Goal: Task Accomplishment & Management: Use online tool/utility

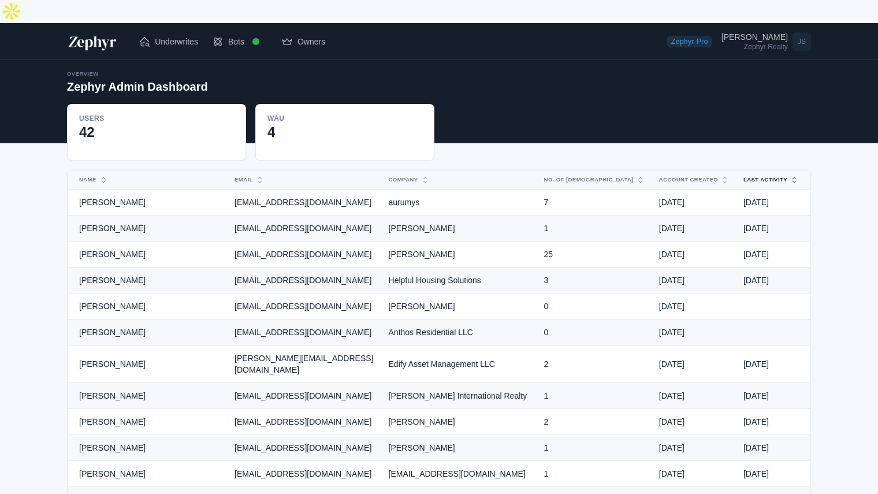
click at [773, 170] on button "Last Activity" at bounding box center [763, 179] width 55 height 18
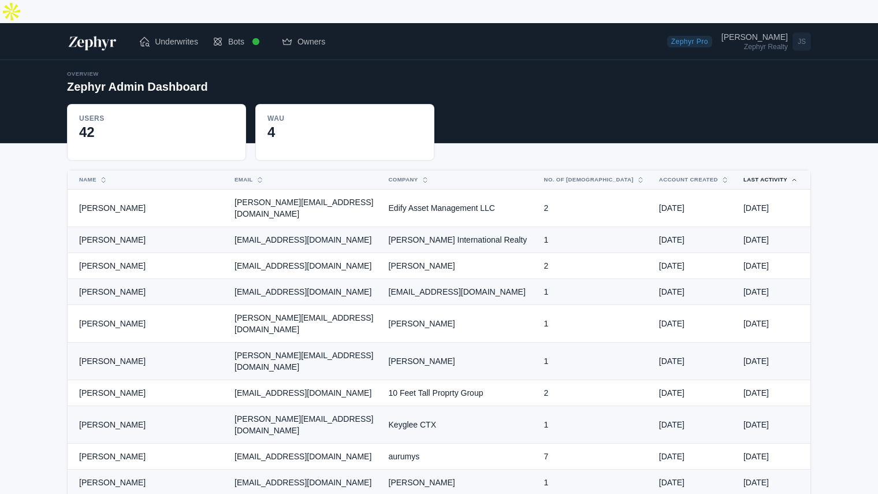
click at [773, 170] on button "Last Activity" at bounding box center [763, 179] width 55 height 18
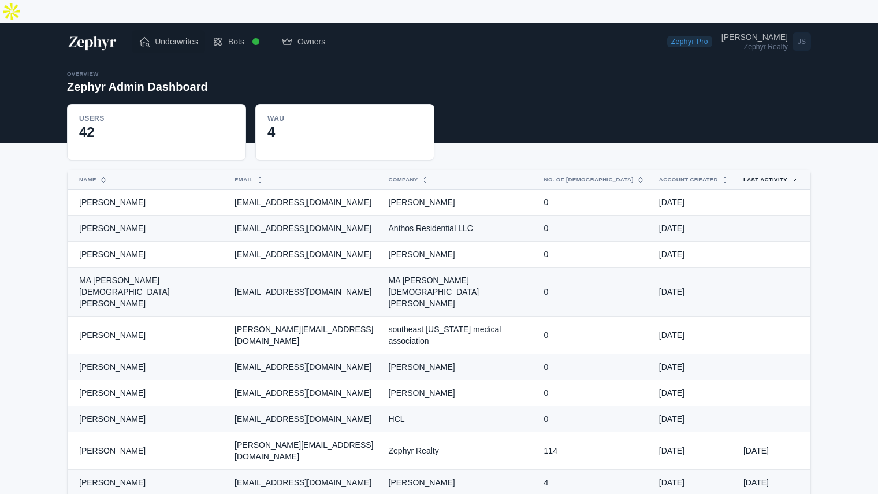
click at [173, 30] on link "Underwrites" at bounding box center [168, 41] width 73 height 23
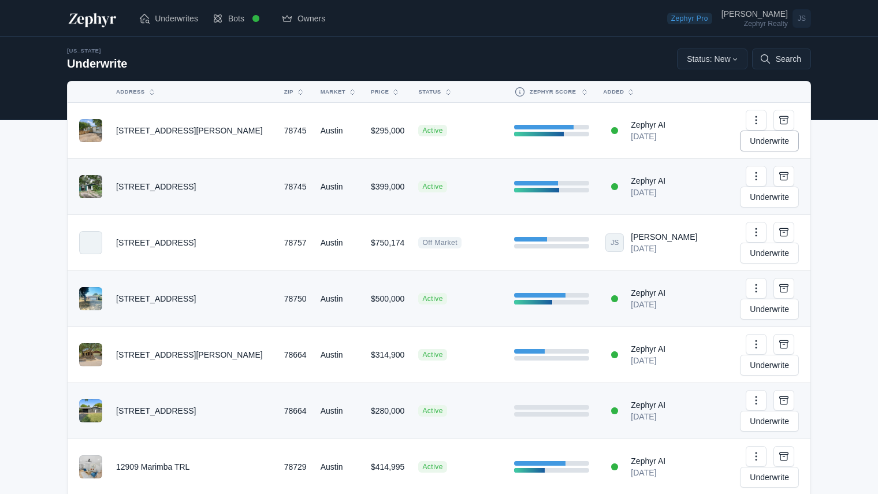
click at [753, 131] on link "Underwrite" at bounding box center [769, 141] width 59 height 21
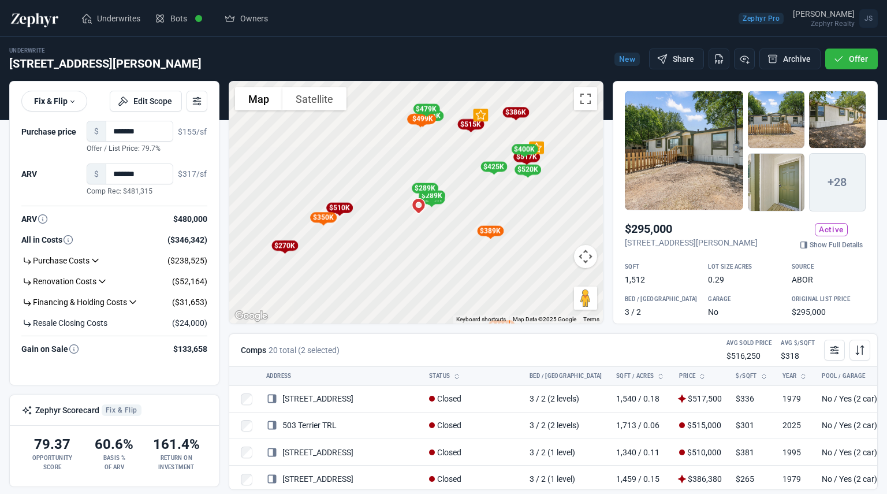
drag, startPoint x: 459, startPoint y: 195, endPoint x: 456, endPoint y: 207, distance: 13.2
click at [456, 207] on div "To activate drag with keyboard, press Alt + Enter. Once in keyboard drag state,…" at bounding box center [416, 202] width 374 height 242
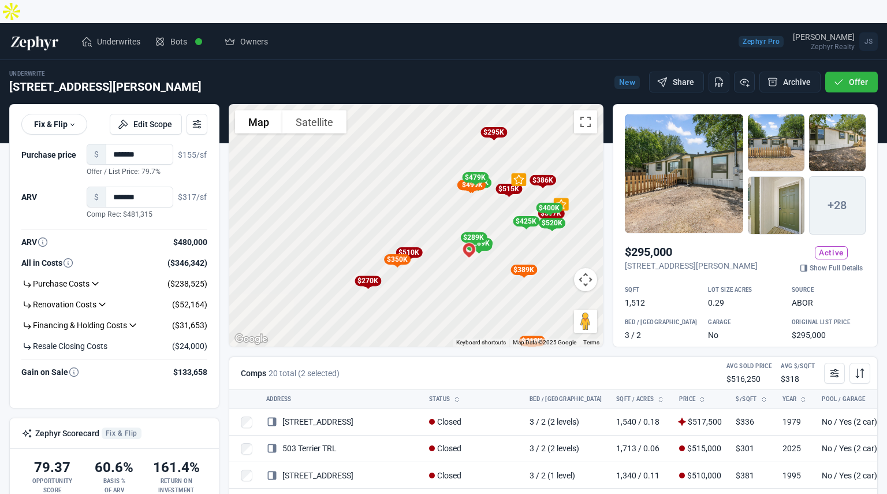
drag, startPoint x: 354, startPoint y: 207, endPoint x: 399, endPoint y: 231, distance: 50.9
click at [416, 225] on div "$517K $515K $510K $386K $295K $270K $549K $520K $514K $499K $479K $425K $410K $…" at bounding box center [603, 225] width 374 height 0
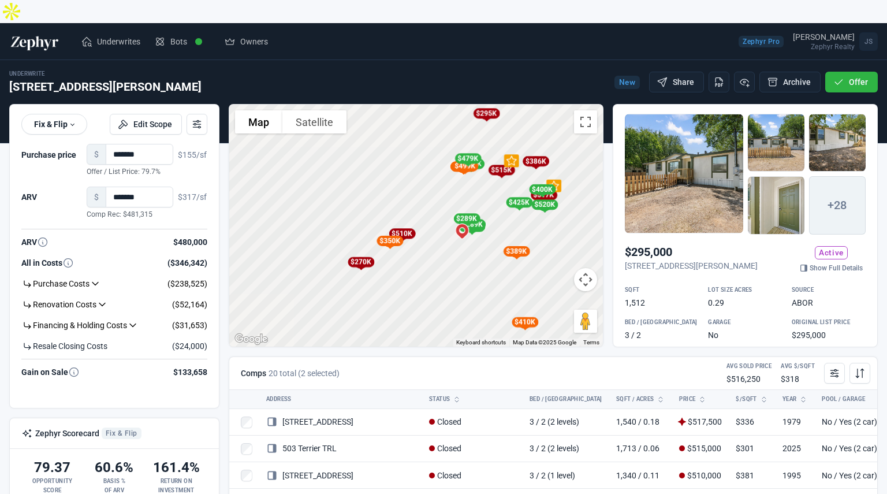
drag, startPoint x: 399, startPoint y: 231, endPoint x: 364, endPoint y: 187, distance: 56.0
click at [389, 229] on div "$510K" at bounding box center [402, 234] width 27 height 10
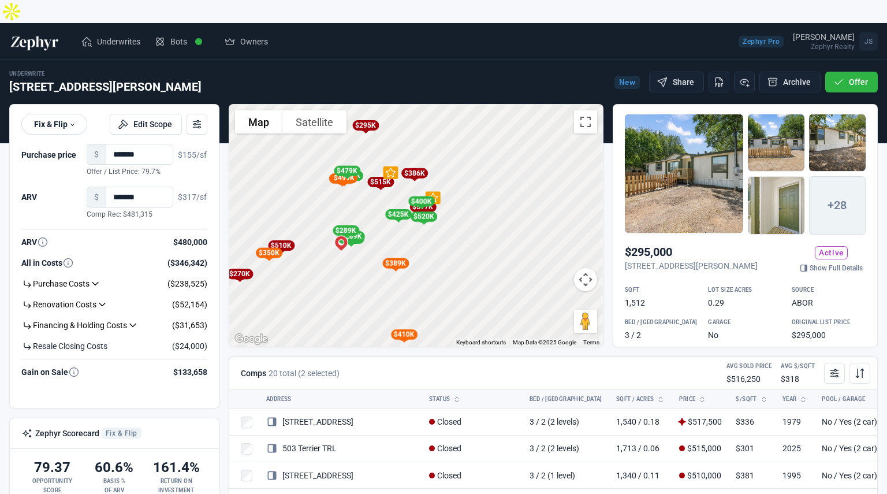
drag, startPoint x: 487, startPoint y: 201, endPoint x: 392, endPoint y: 244, distance: 104.7
click at [392, 258] on div "$389K" at bounding box center [395, 263] width 27 height 10
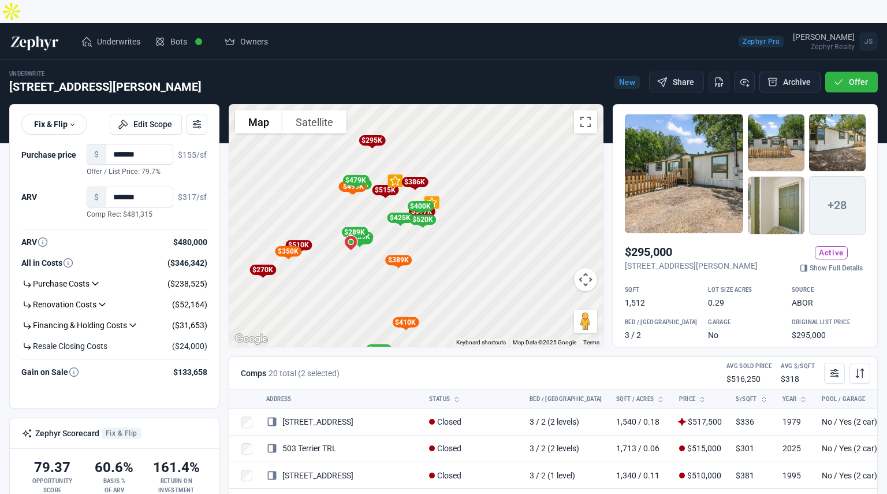
click at [788, 72] on button "Archive" at bounding box center [790, 82] width 61 height 21
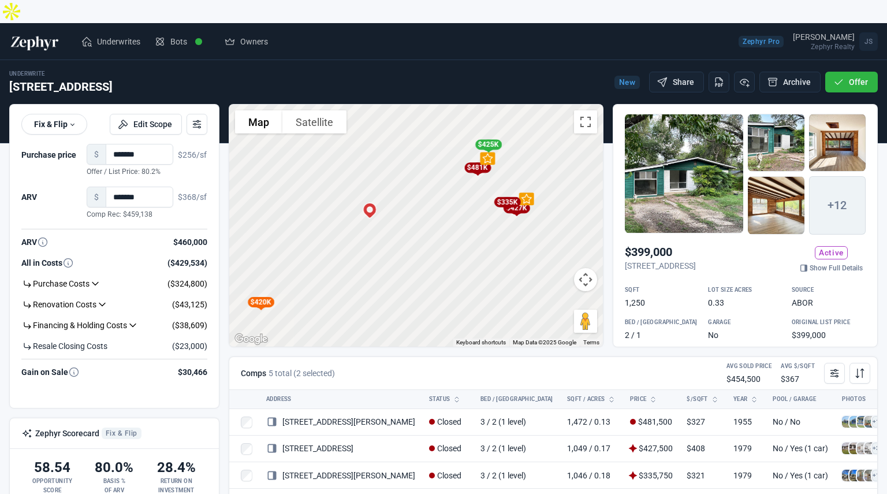
drag, startPoint x: 495, startPoint y: 222, endPoint x: 459, endPoint y: 225, distance: 36.5
click at [459, 225] on div "To activate drag with keyboard, press Alt + Enter. Once in keyboard drag state,…" at bounding box center [416, 226] width 374 height 242
drag, startPoint x: 463, startPoint y: 204, endPoint x: 448, endPoint y: 213, distance: 18.1
click at [448, 213] on div "To activate drag with keyboard, press Alt + Enter. Once in keyboard drag state,…" at bounding box center [416, 226] width 374 height 242
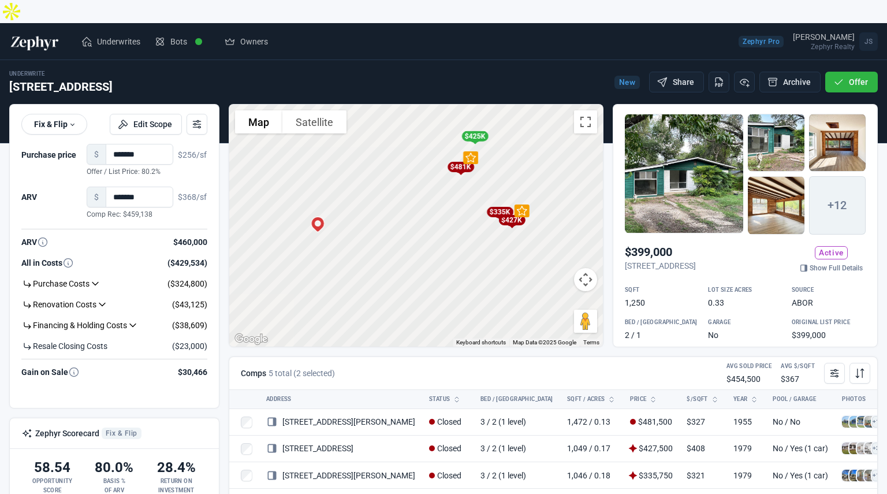
click at [468, 162] on div "$481K" at bounding box center [460, 167] width 27 height 10
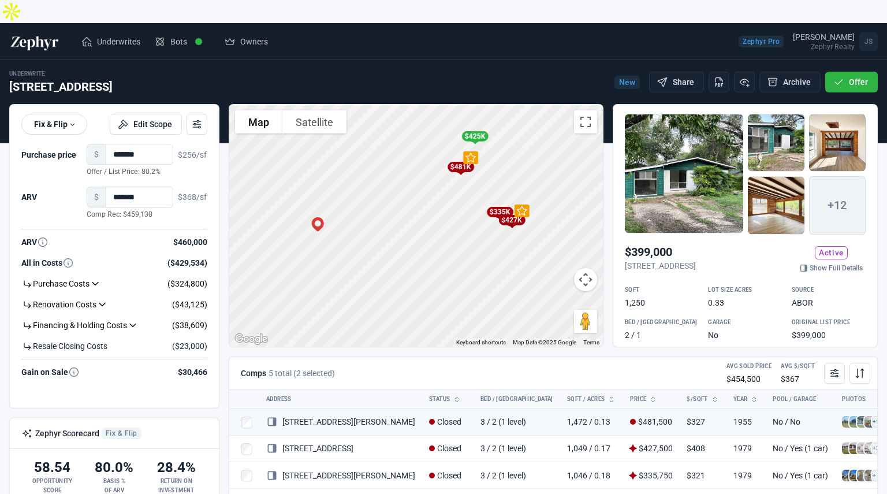
click at [512, 215] on div "$427K" at bounding box center [511, 220] width 27 height 10
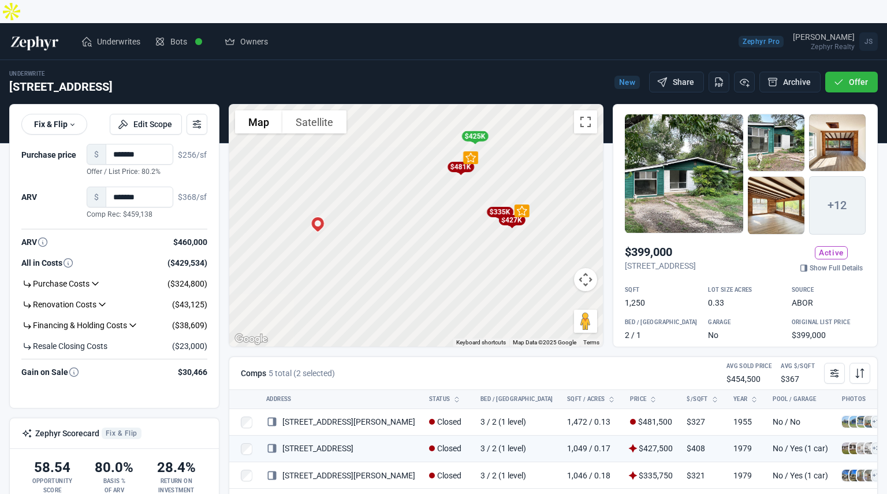
scroll to position [2, 0]
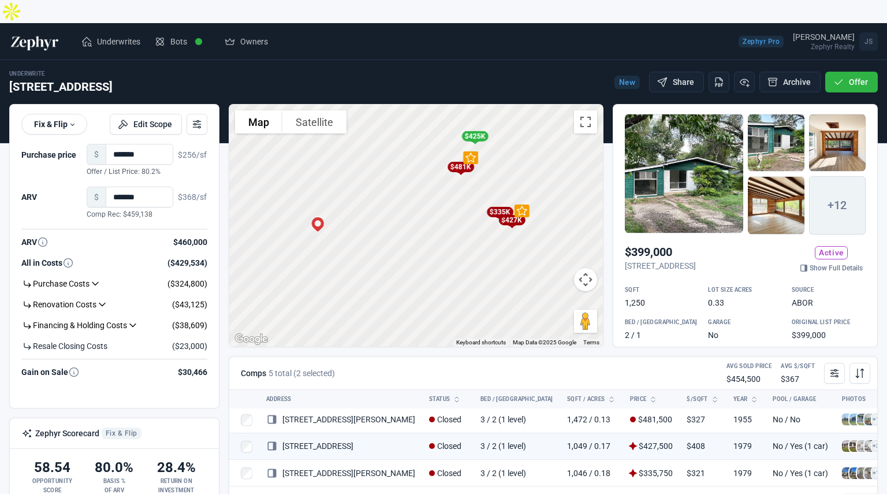
click at [497, 207] on div "$335K" at bounding box center [499, 212] width 27 height 10
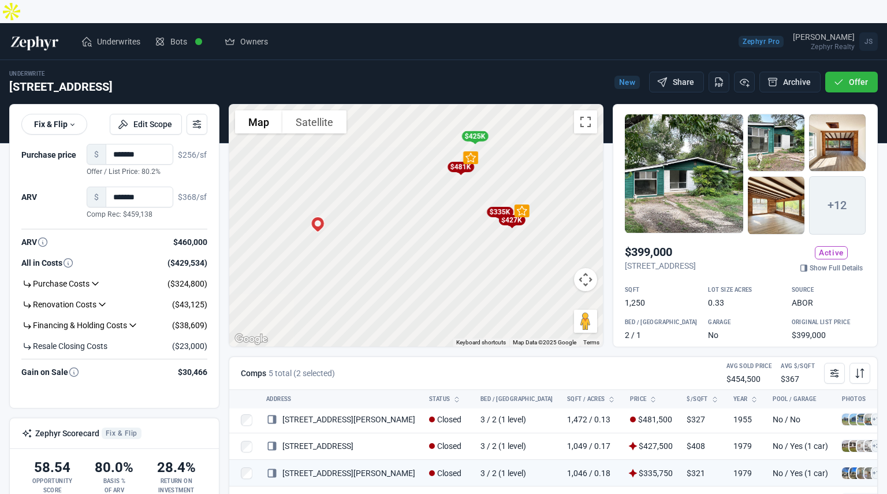
scroll to position [30, 0]
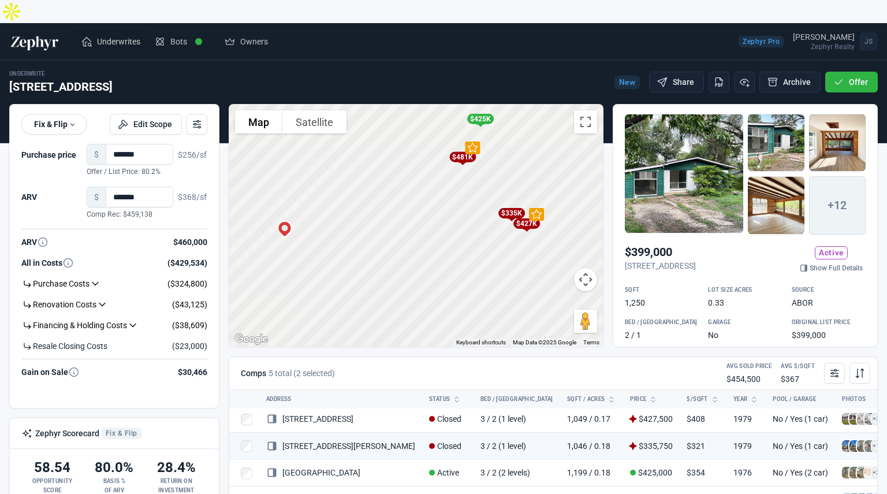
click at [119, 36] on span "Underwrites" at bounding box center [118, 42] width 43 height 12
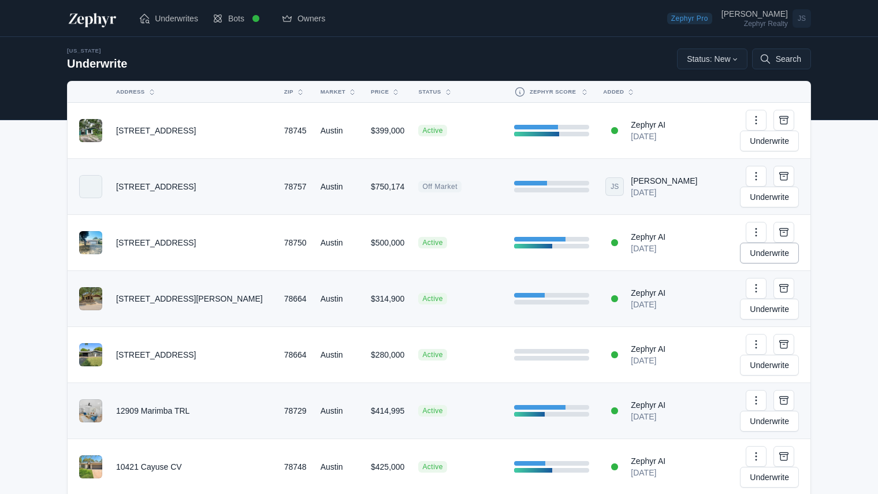
click at [774, 243] on link "Underwrite" at bounding box center [769, 253] width 59 height 21
